Goal: Navigation & Orientation: Find specific page/section

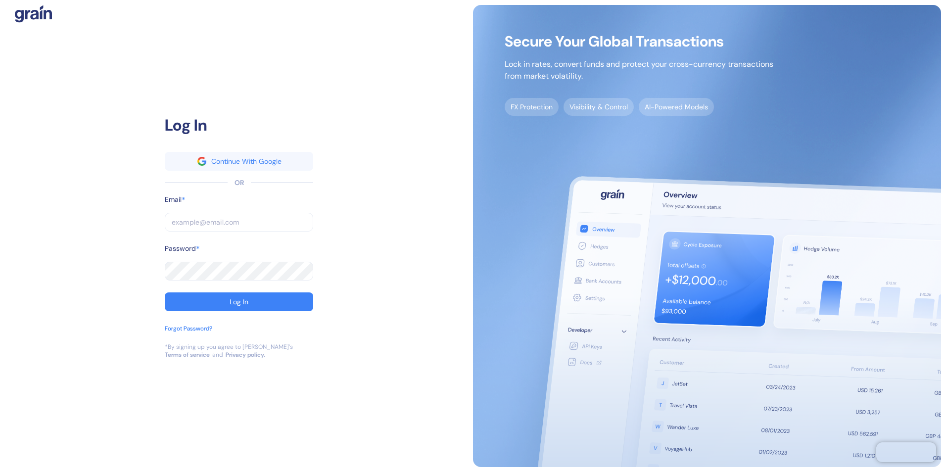
type input "[EMAIL_ADDRESS][PERSON_NAME][PERSON_NAME][DOMAIN_NAME]"
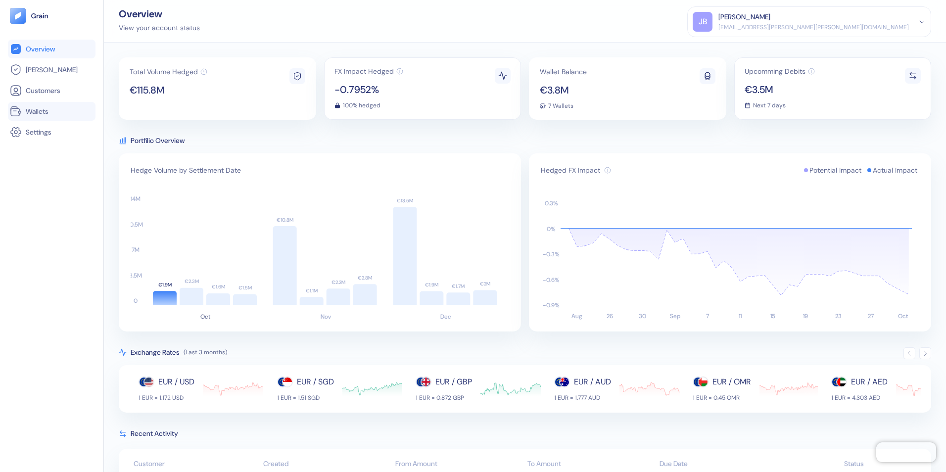
click at [42, 113] on span "Wallets" at bounding box center [37, 111] width 23 height 10
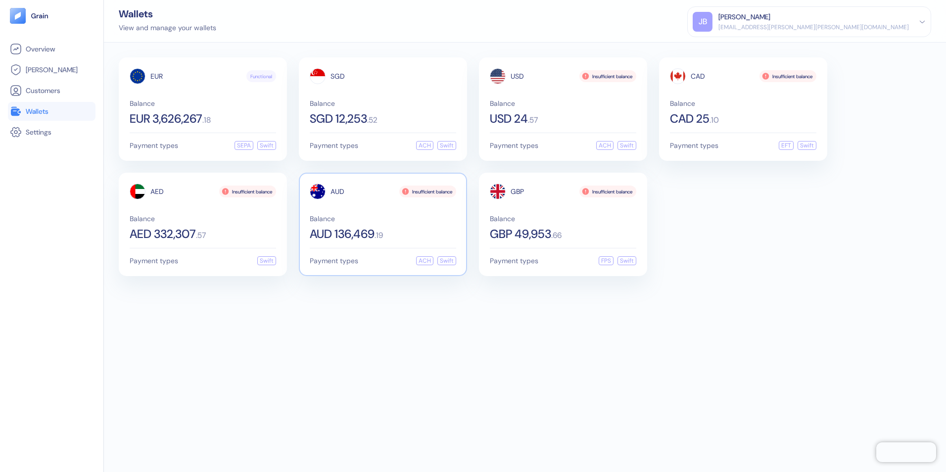
click at [394, 213] on div "AUD Insufficient balance Balance AUD 136,469 . 19" at bounding box center [383, 212] width 146 height 56
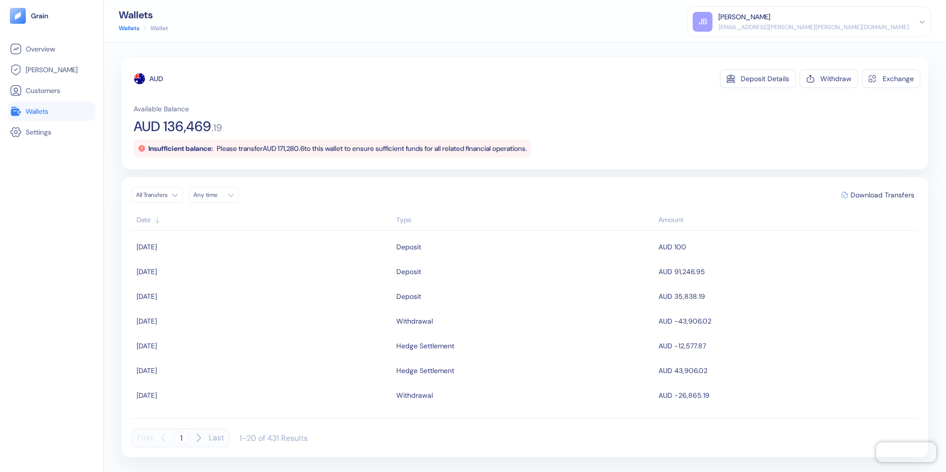
click at [35, 116] on link "Wallets" at bounding box center [52, 111] width 84 height 12
